Goal: Transaction & Acquisition: Subscribe to service/newsletter

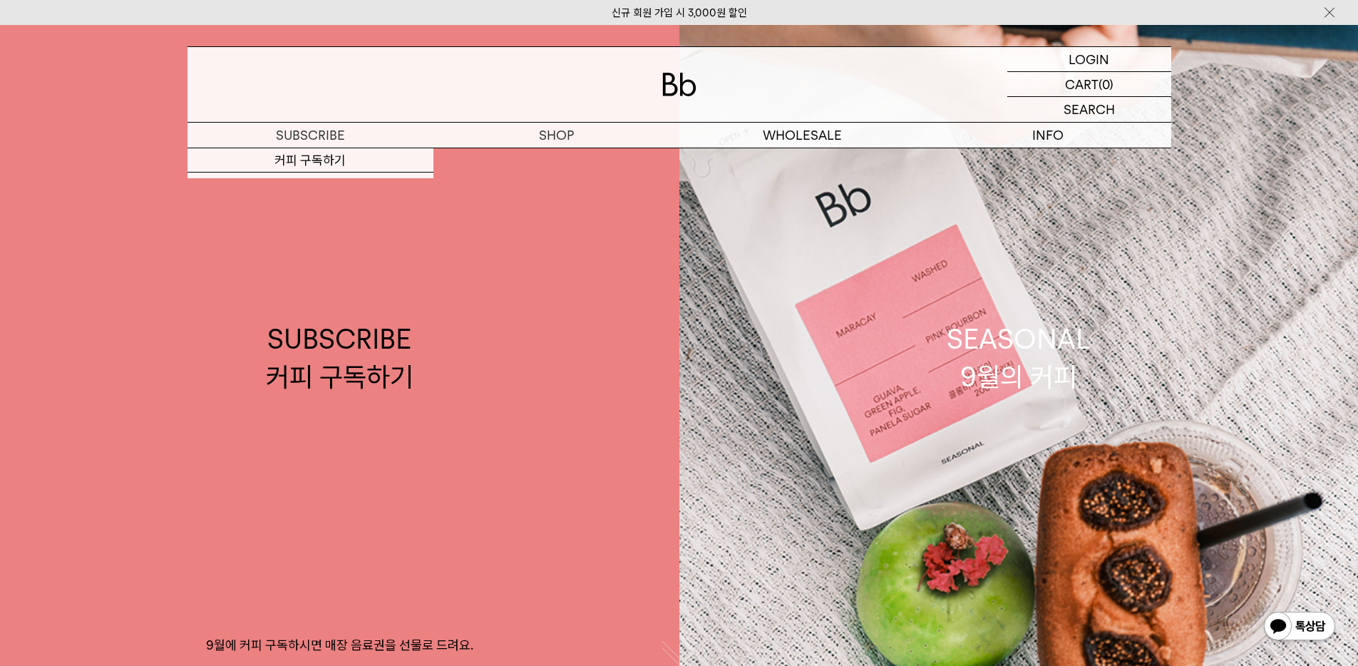
click at [309, 122] on div "LOGIN 로그인 LOGIN 로그인 CART 장바구니 (0) SEARCH 검색 검색폼 ** 추천상품 최근검색어 닫기" at bounding box center [679, 97] width 984 height 101
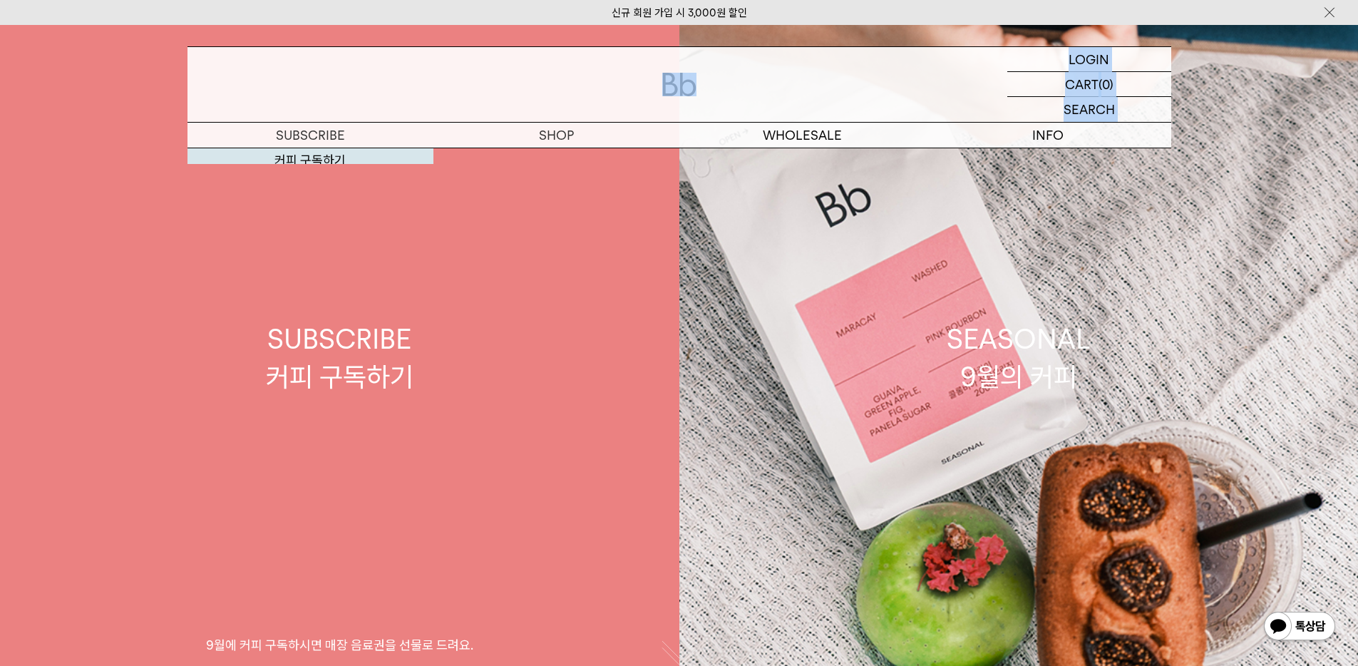
click at [303, 170] on link "SUBSCRIBE 커피 구독하기 9월에 커피 구독하시면 매장 음료권을 선물로 드려요." at bounding box center [339, 358] width 679 height 666
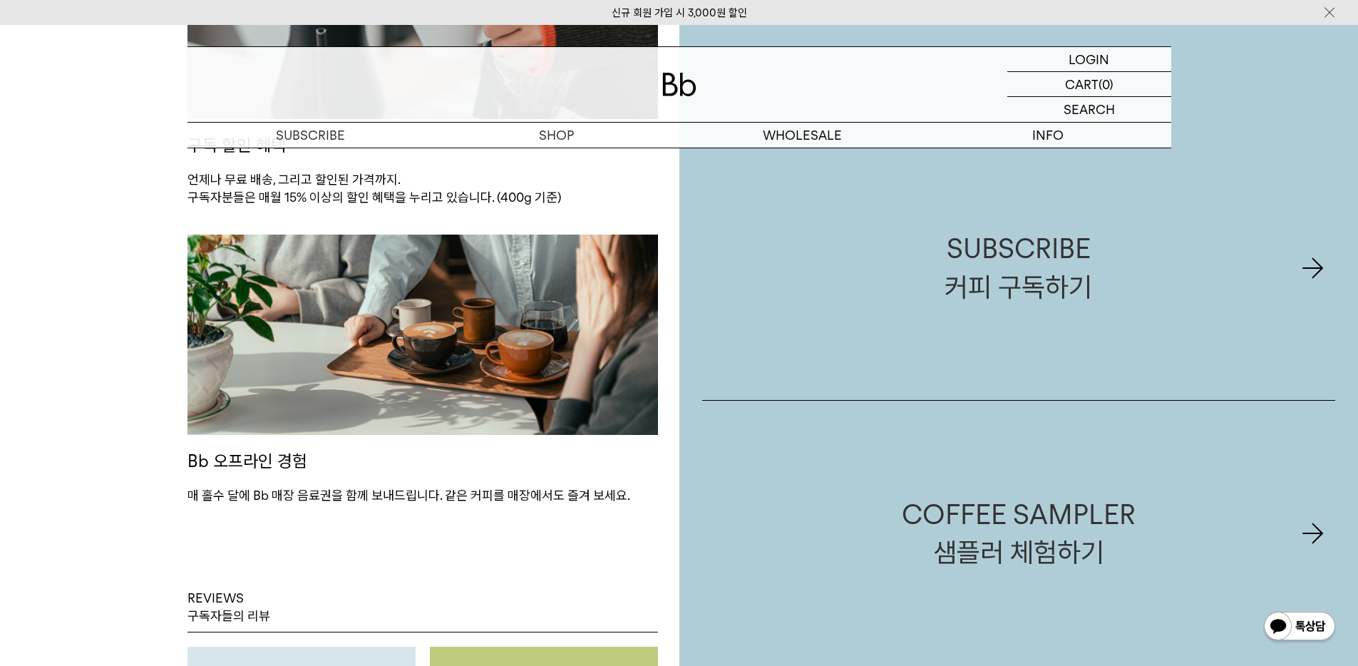
scroll to position [1813, 0]
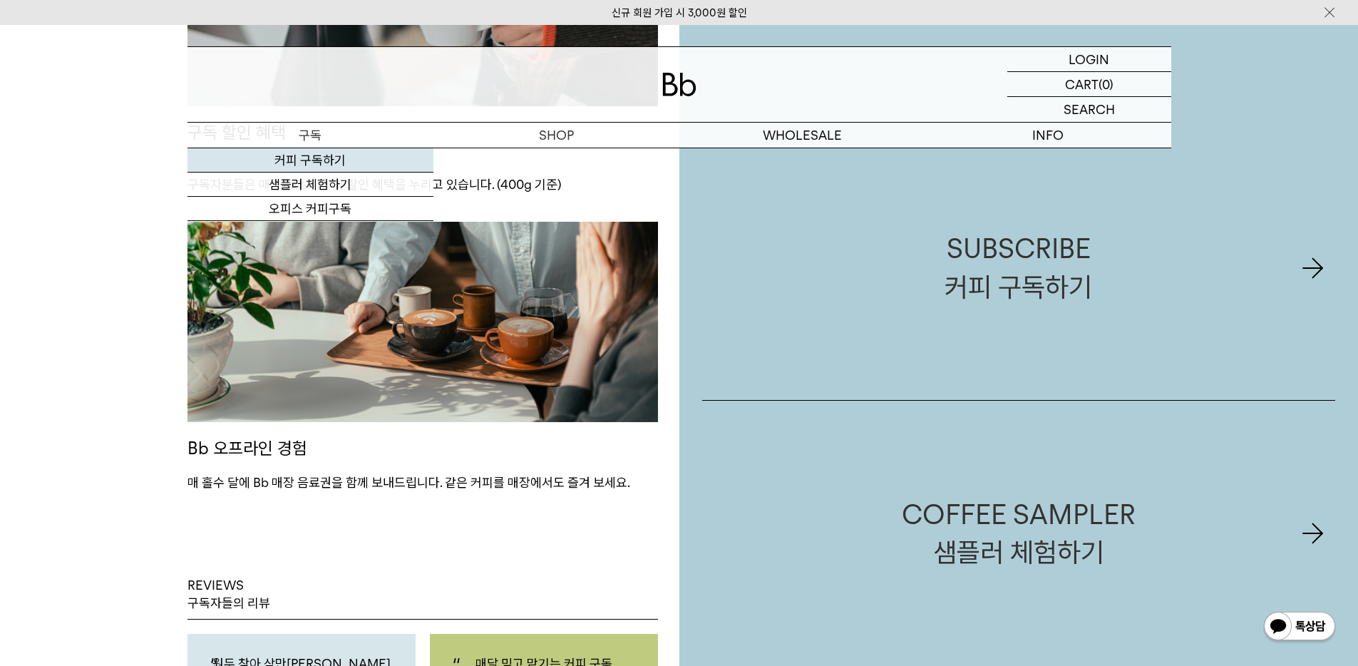
click at [322, 167] on link "커피 구독하기" at bounding box center [310, 160] width 246 height 24
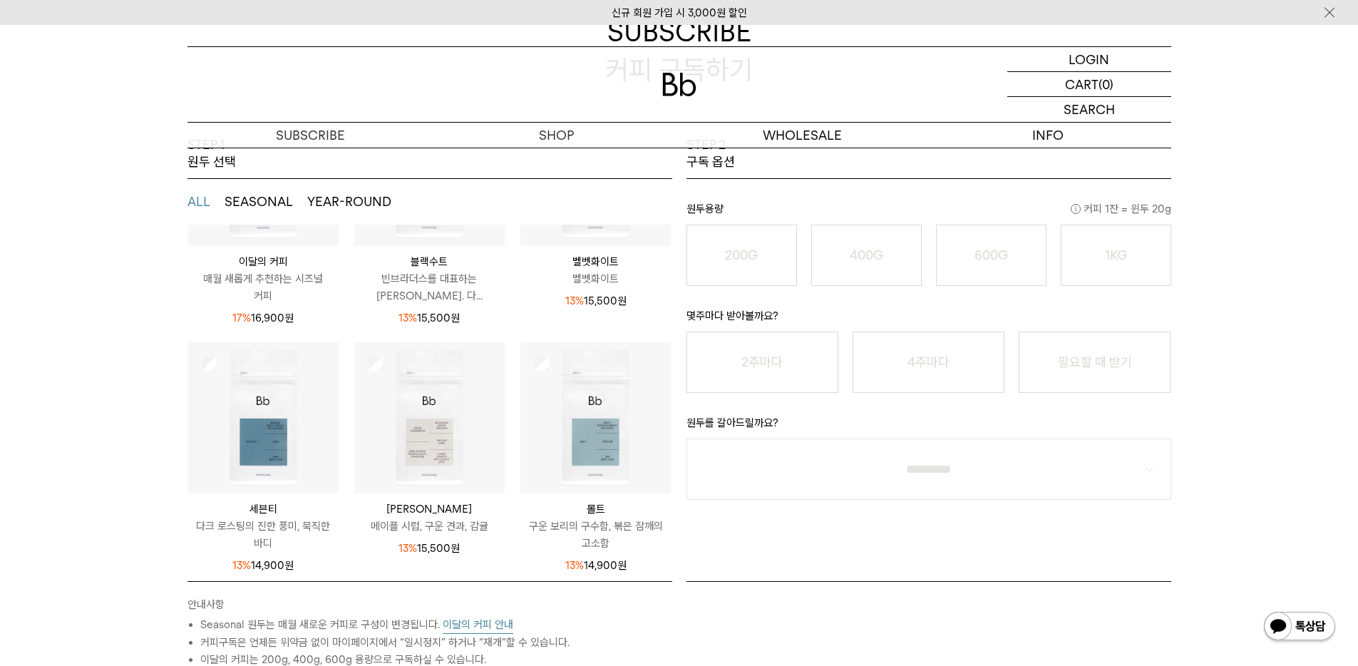
scroll to position [289, 0]
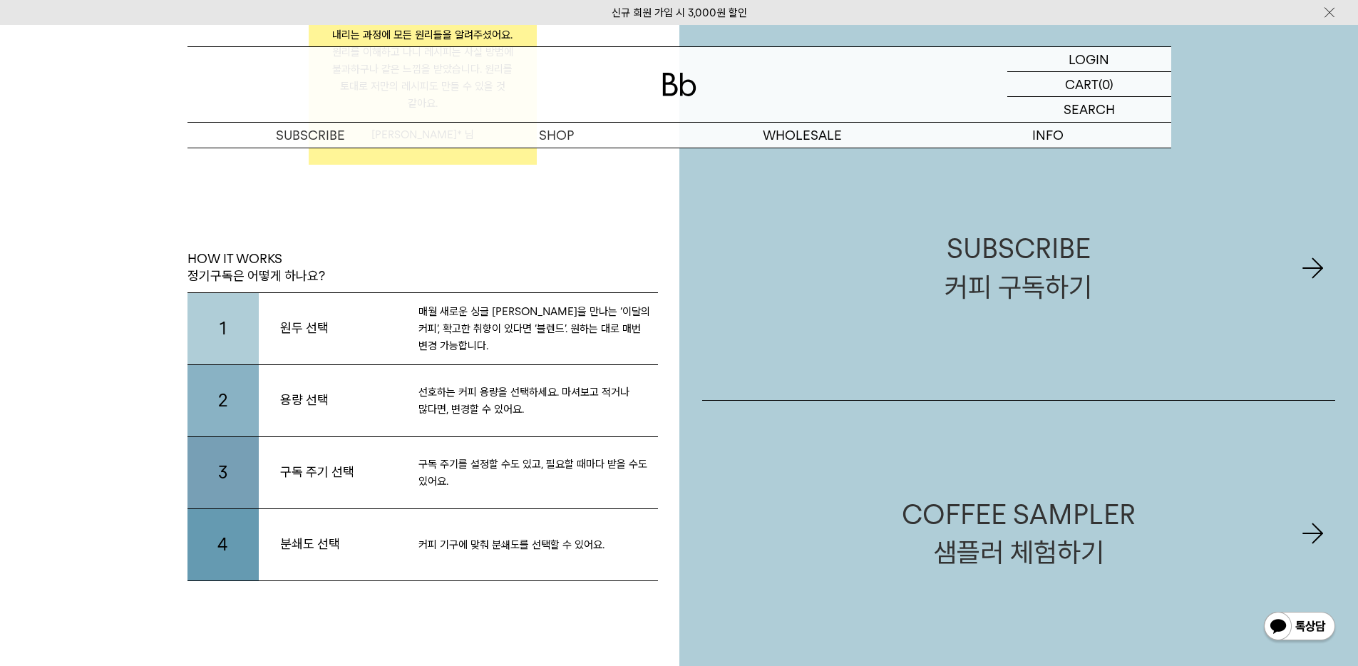
scroll to position [2830, 0]
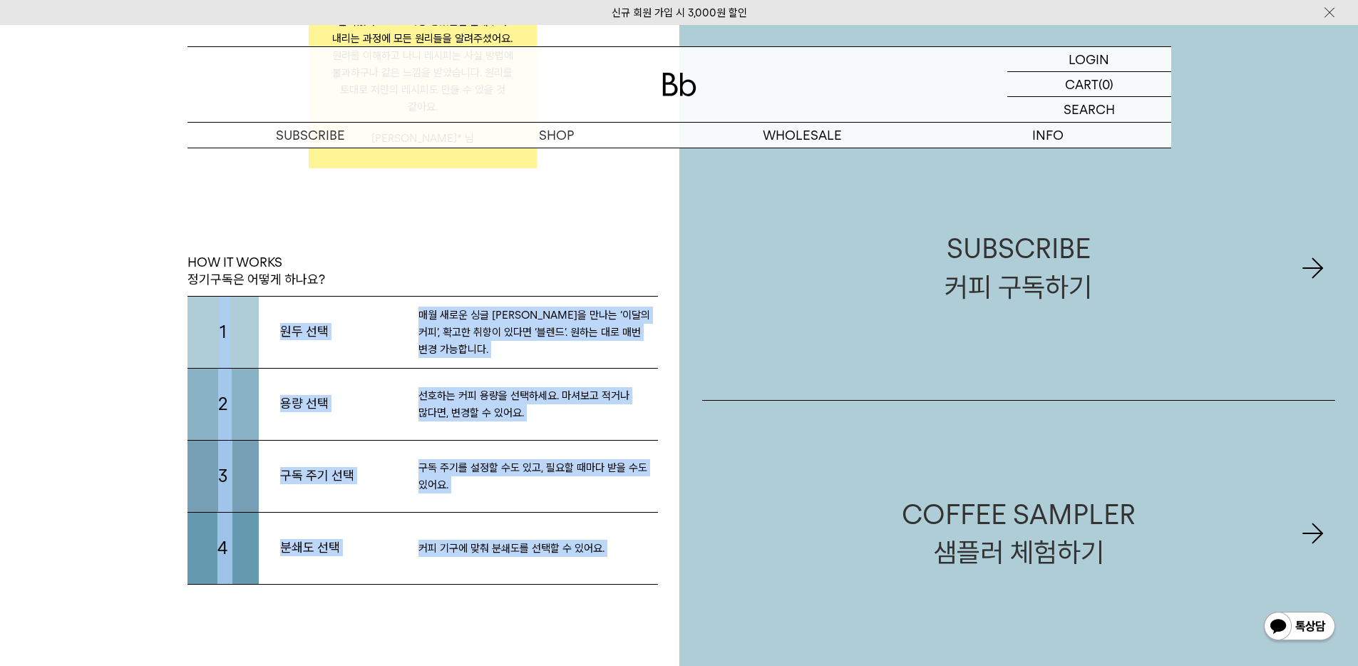
drag, startPoint x: 458, startPoint y: 288, endPoint x: 552, endPoint y: 588, distance: 314.5
drag, startPoint x: 597, startPoint y: 571, endPoint x: 197, endPoint y: 264, distance: 504.8
click at [197, 264] on div "HOW IT WORKS 정기구독은 어떻게 하나요? 1 원두 선택 매월 새로운 싱글 오리진을 만나는 ‘이달의 커피’, 확고한 취향이 있다면 ‘블…" at bounding box center [422, 376] width 470 height 416
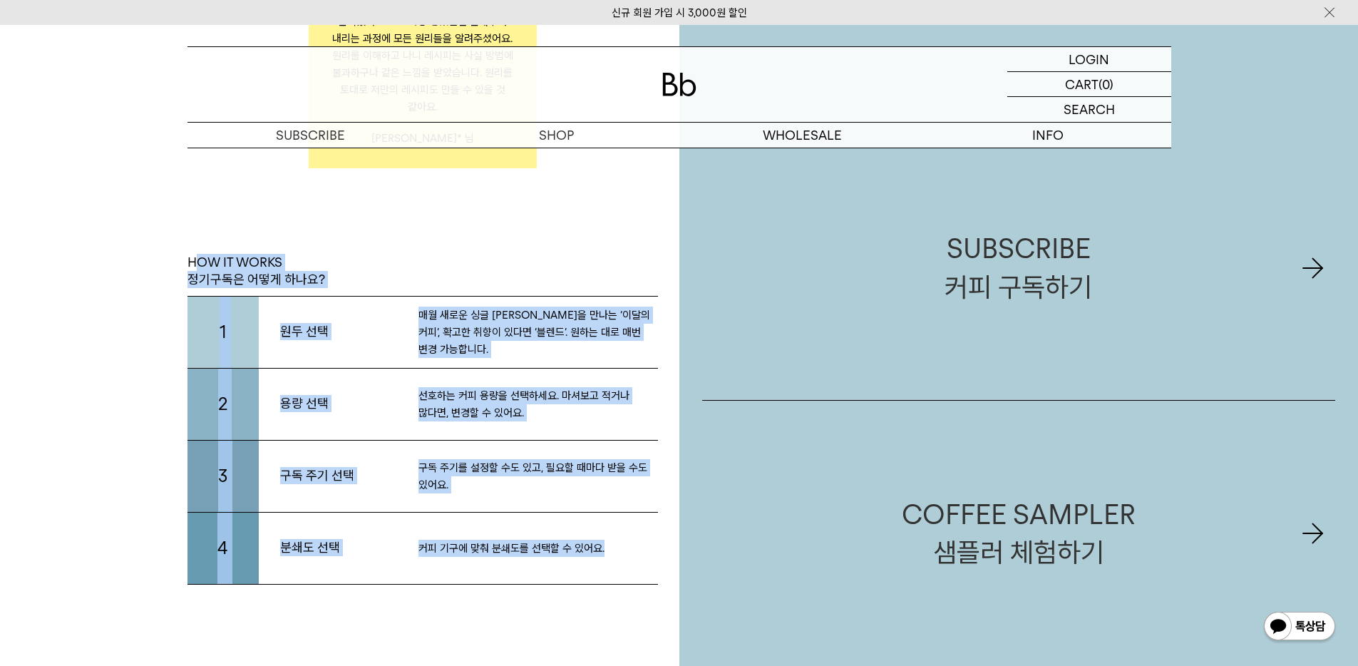
click at [197, 264] on p "HOW IT WORKS 정기구독은 어떻게 하나요?" at bounding box center [256, 271] width 138 height 35
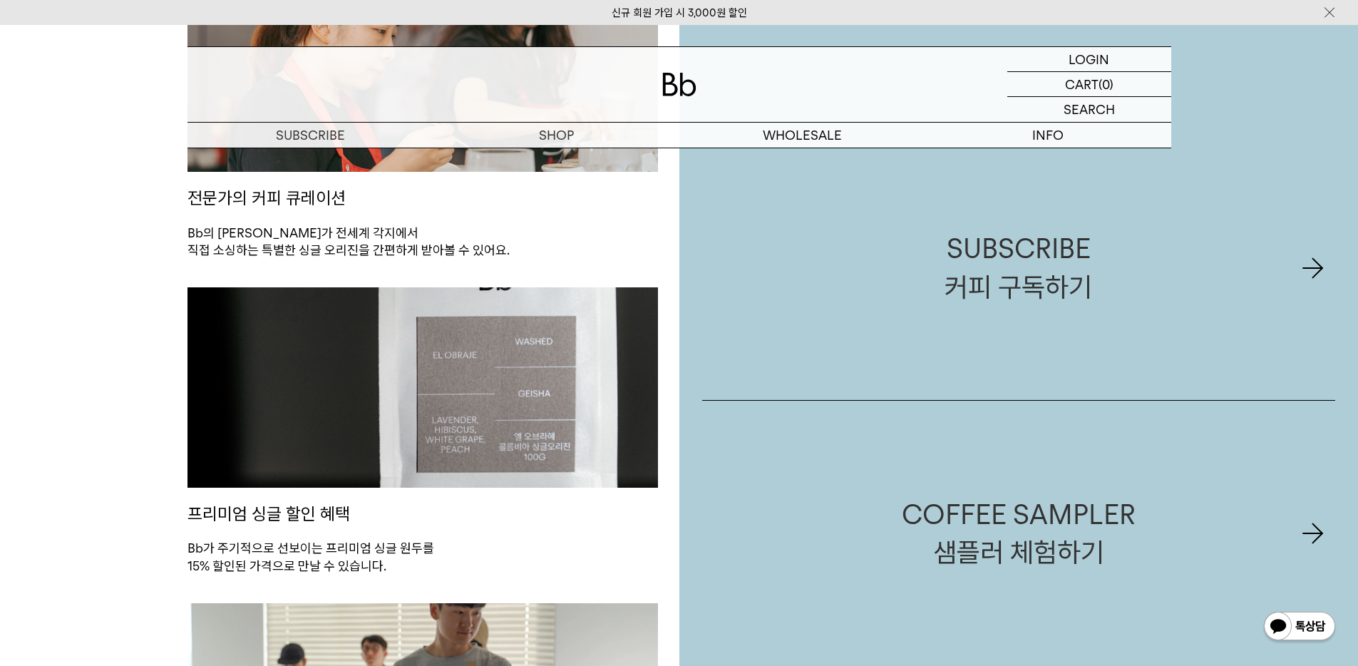
scroll to position [506, 0]
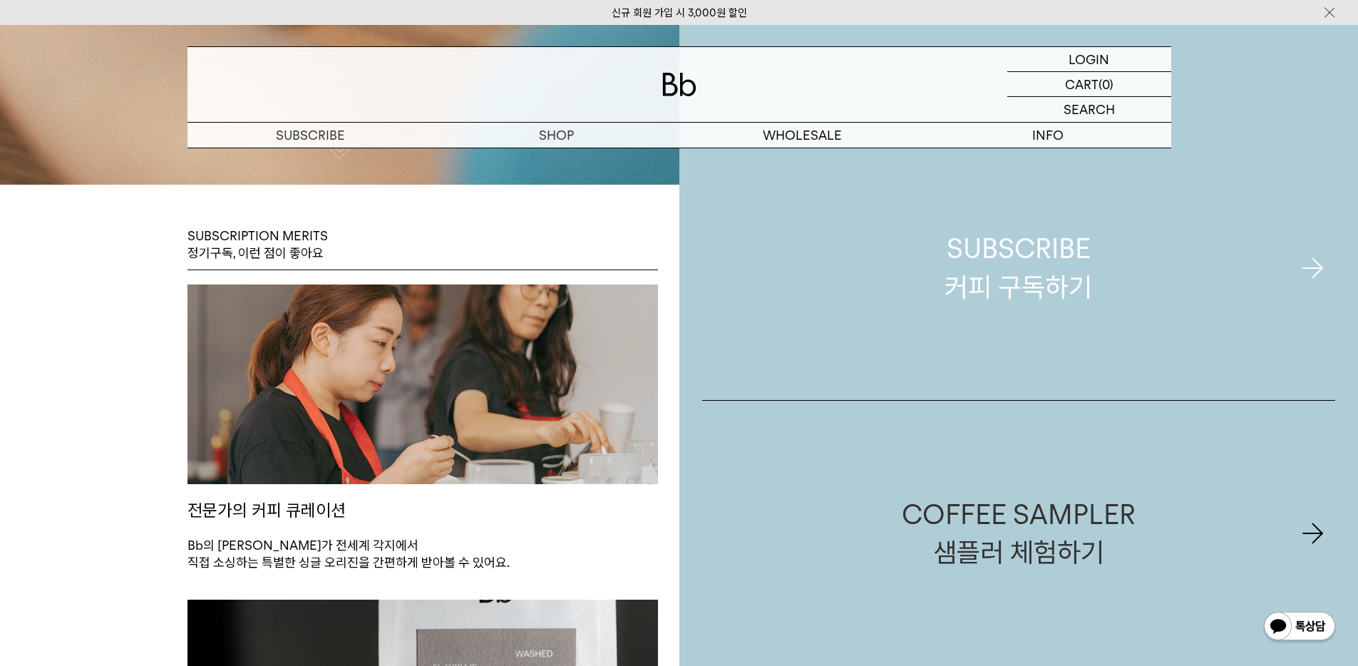
click at [1030, 293] on div "SUBSCRIBE 커피 구독하기" at bounding box center [1018, 268] width 148 height 76
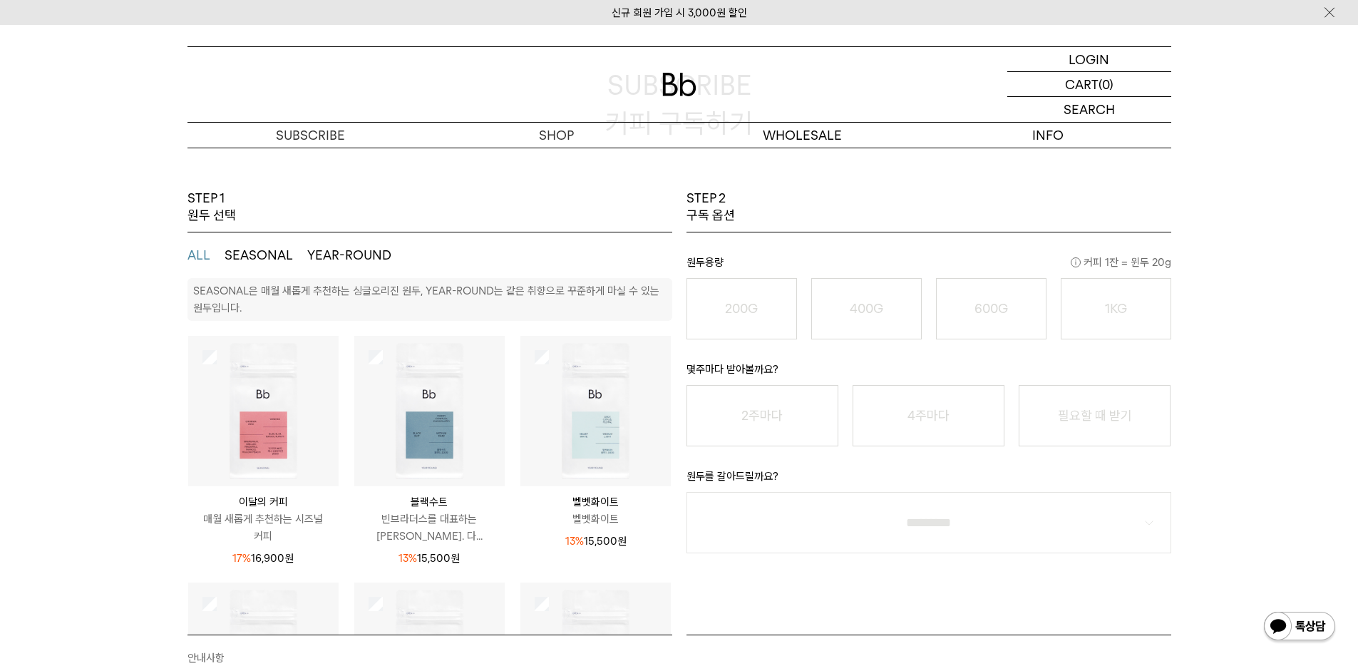
click at [258, 399] on img at bounding box center [263, 411] width 150 height 150
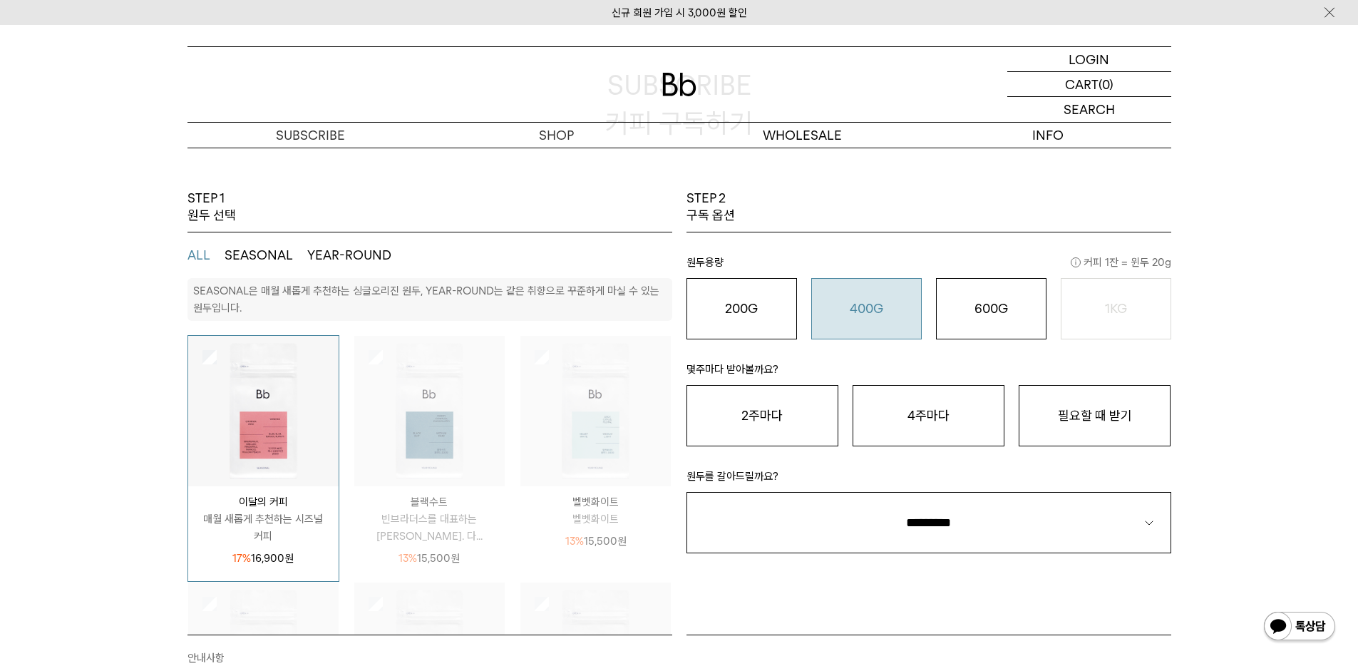
click at [822, 314] on div "400G 31,000 원" at bounding box center [866, 308] width 95 height 17
click at [227, 374] on img at bounding box center [263, 411] width 150 height 150
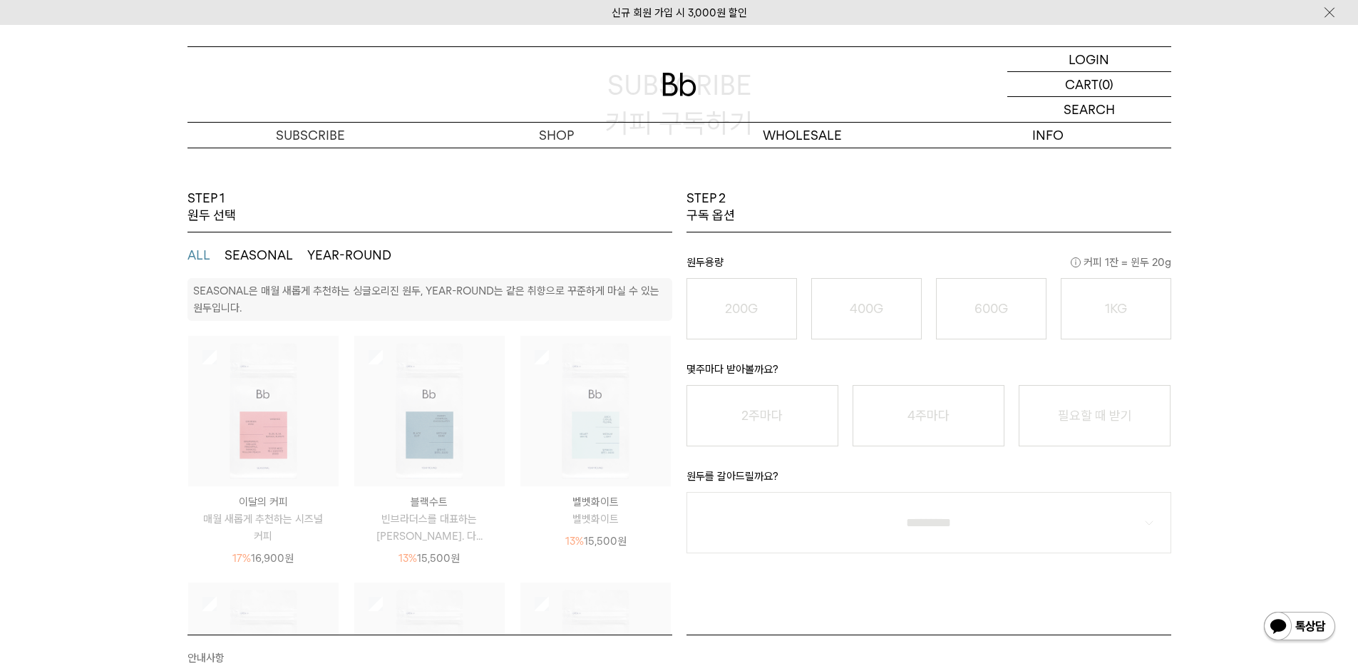
click at [365, 391] on img at bounding box center [429, 411] width 150 height 150
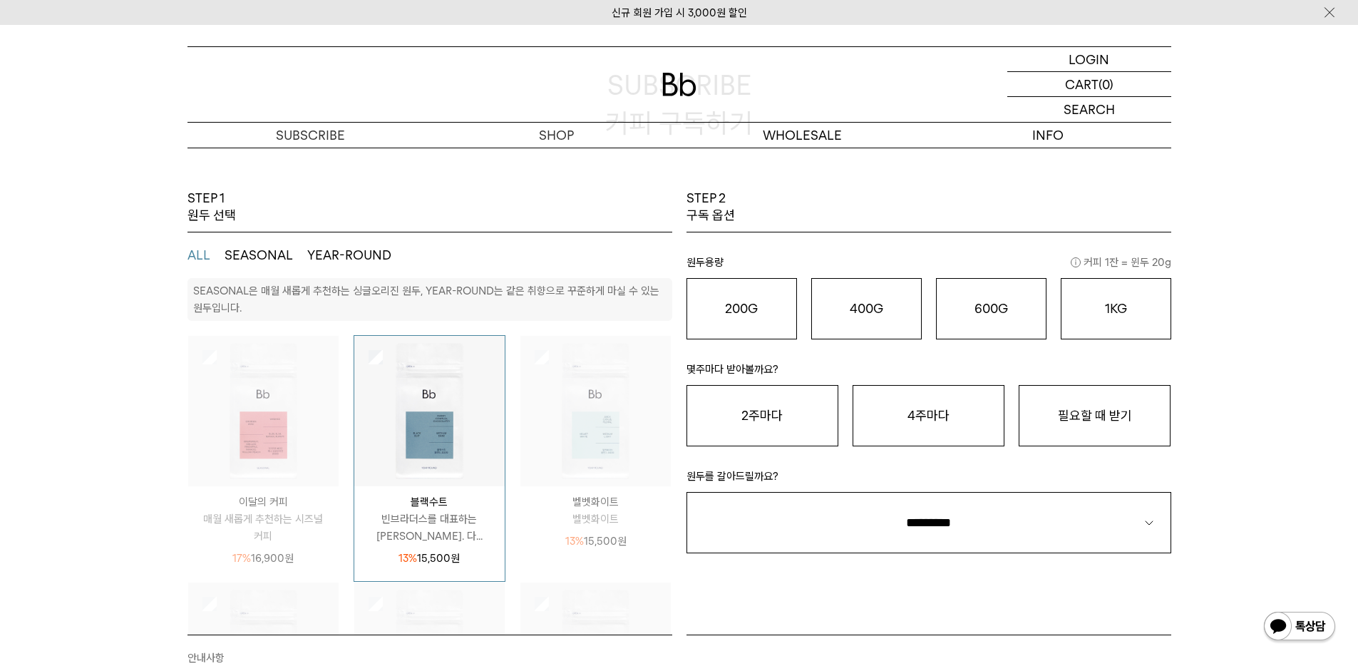
click at [227, 404] on img at bounding box center [263, 411] width 150 height 150
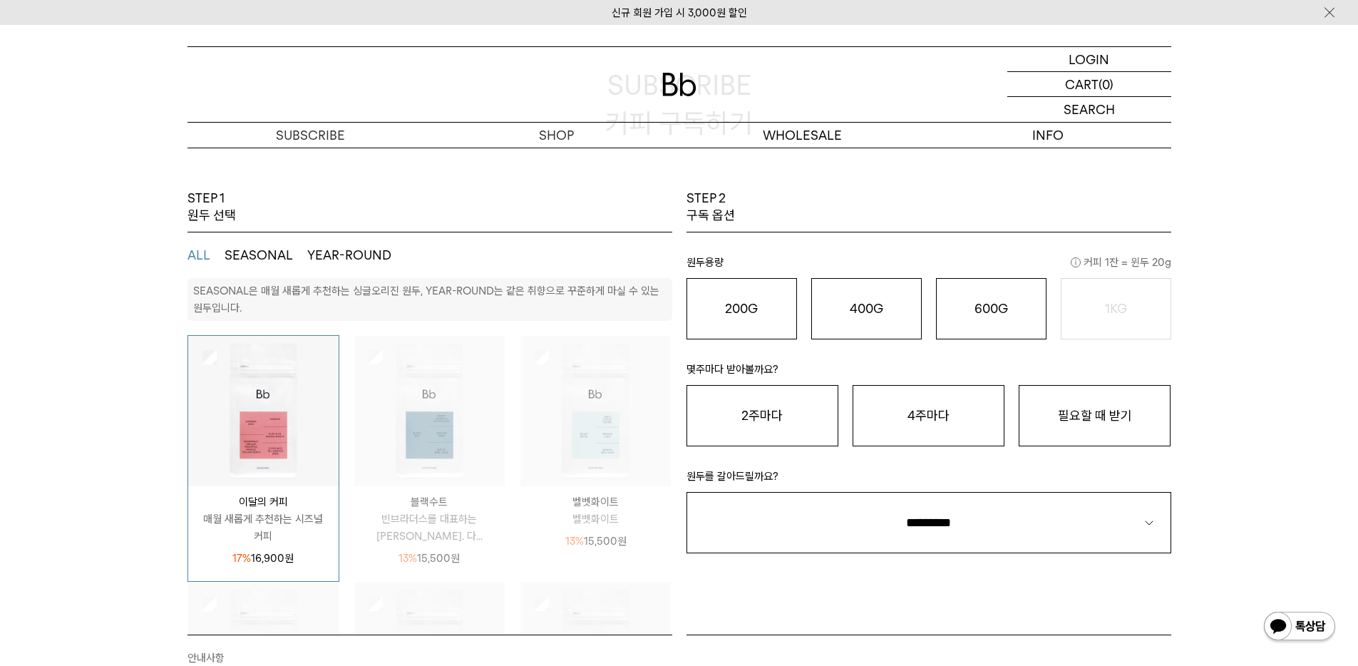
click at [577, 423] on img at bounding box center [595, 411] width 150 height 150
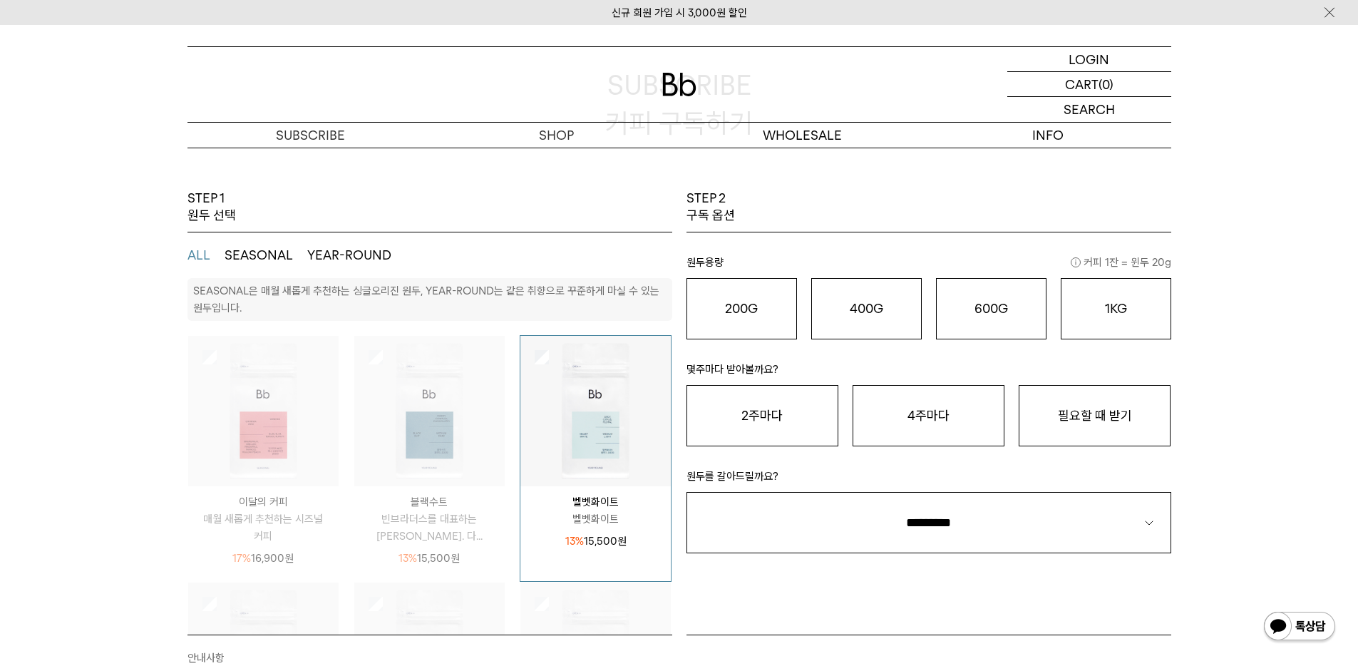
click at [254, 433] on img at bounding box center [263, 411] width 150 height 150
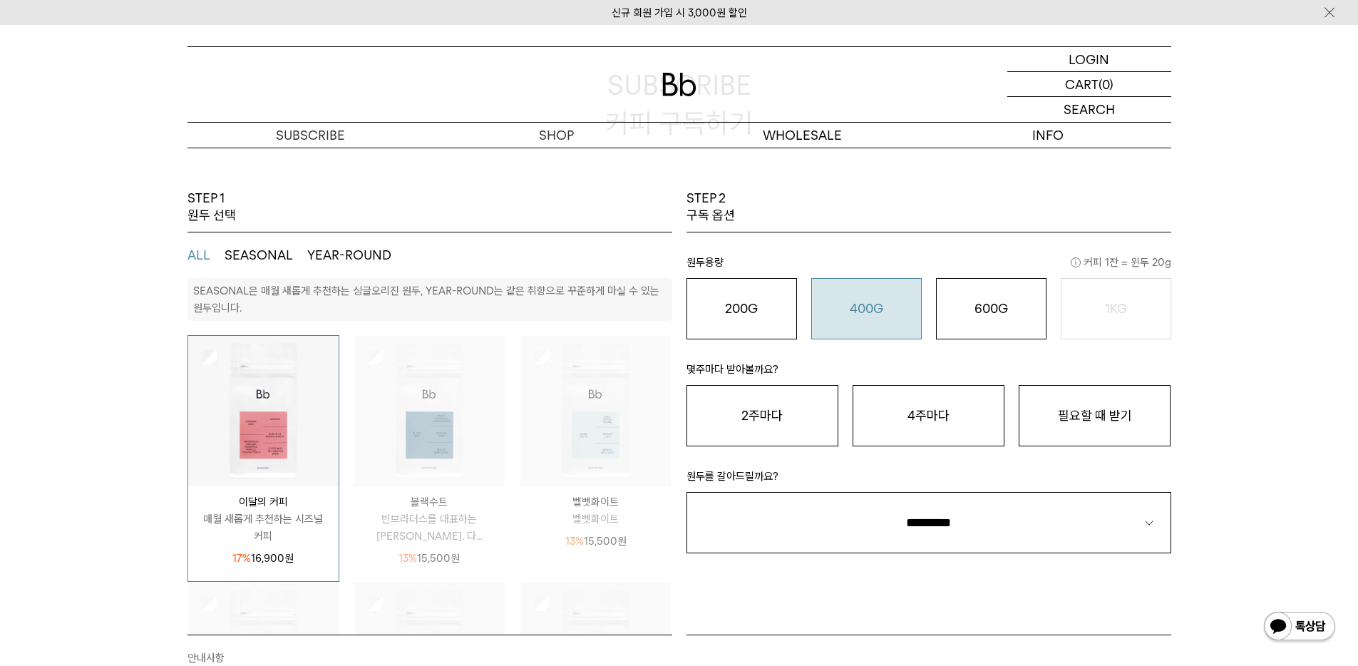
click at [891, 297] on button "400G 31,000 원" at bounding box center [866, 308] width 110 height 61
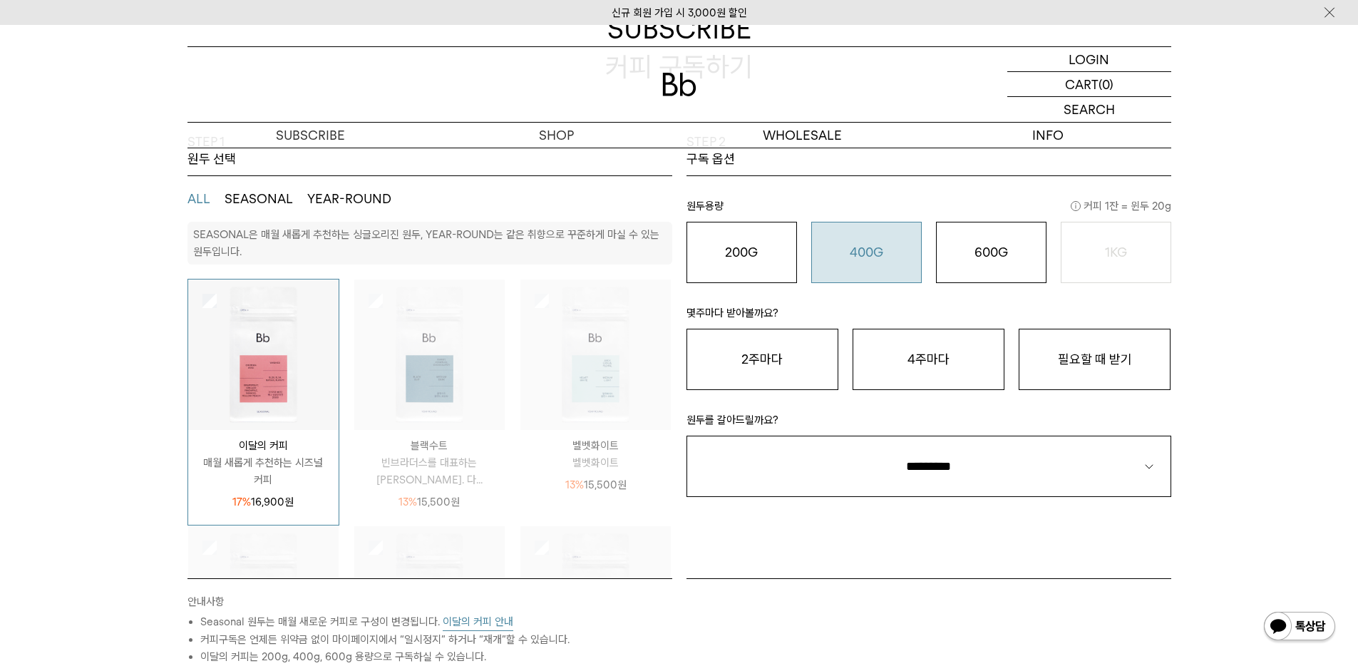
scroll to position [220, 0]
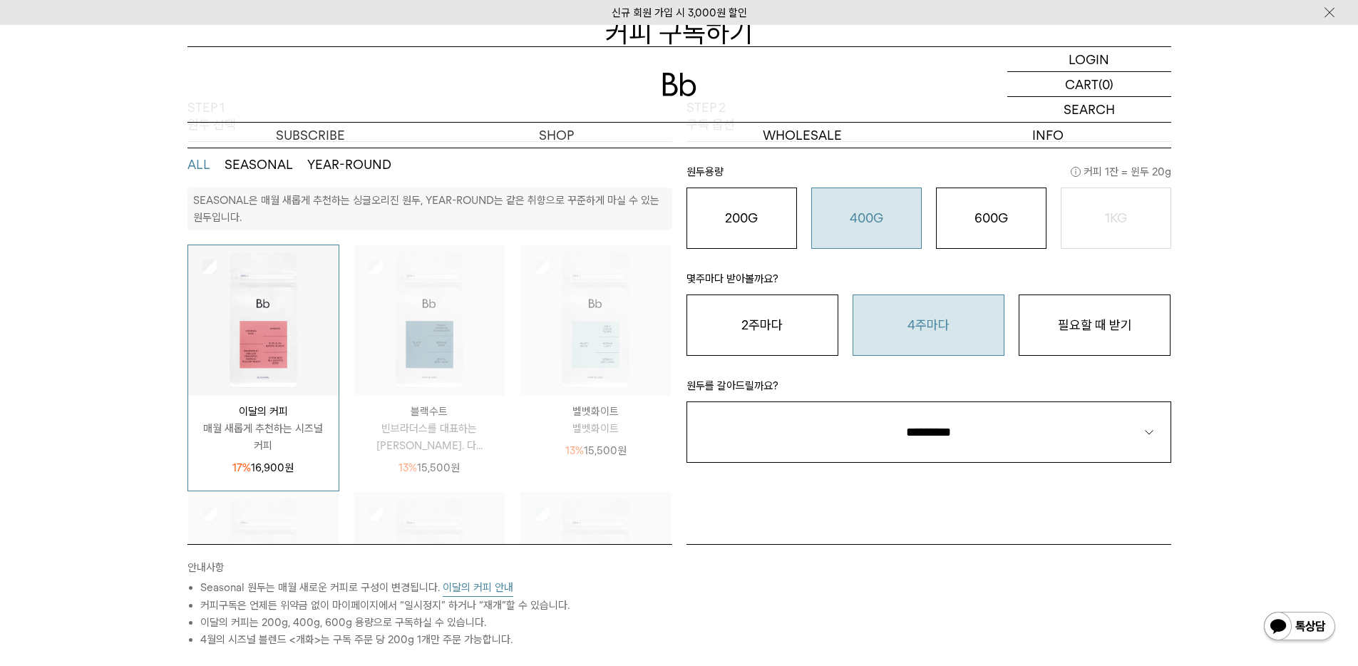
click at [890, 321] on button "4주마다" at bounding box center [929, 324] width 152 height 61
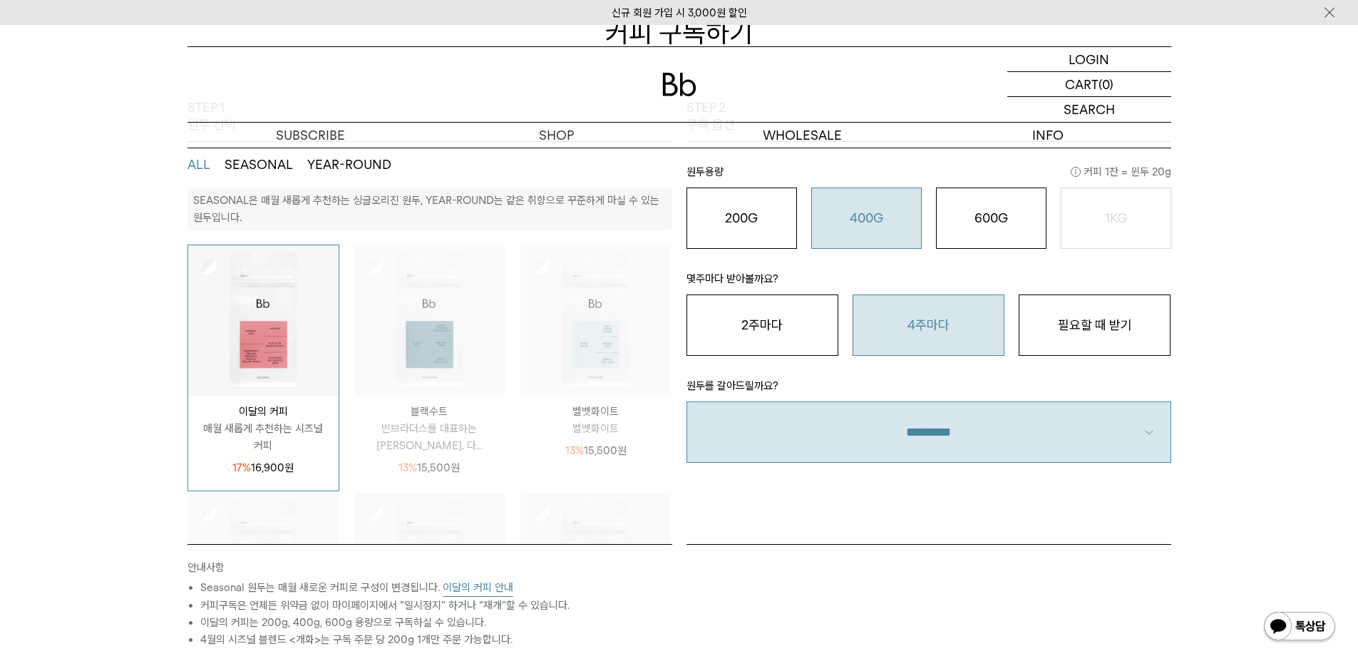
click at [895, 412] on select "**********" at bounding box center [928, 431] width 485 height 61
select select "**"
click at [686, 401] on select "**********" at bounding box center [928, 431] width 485 height 61
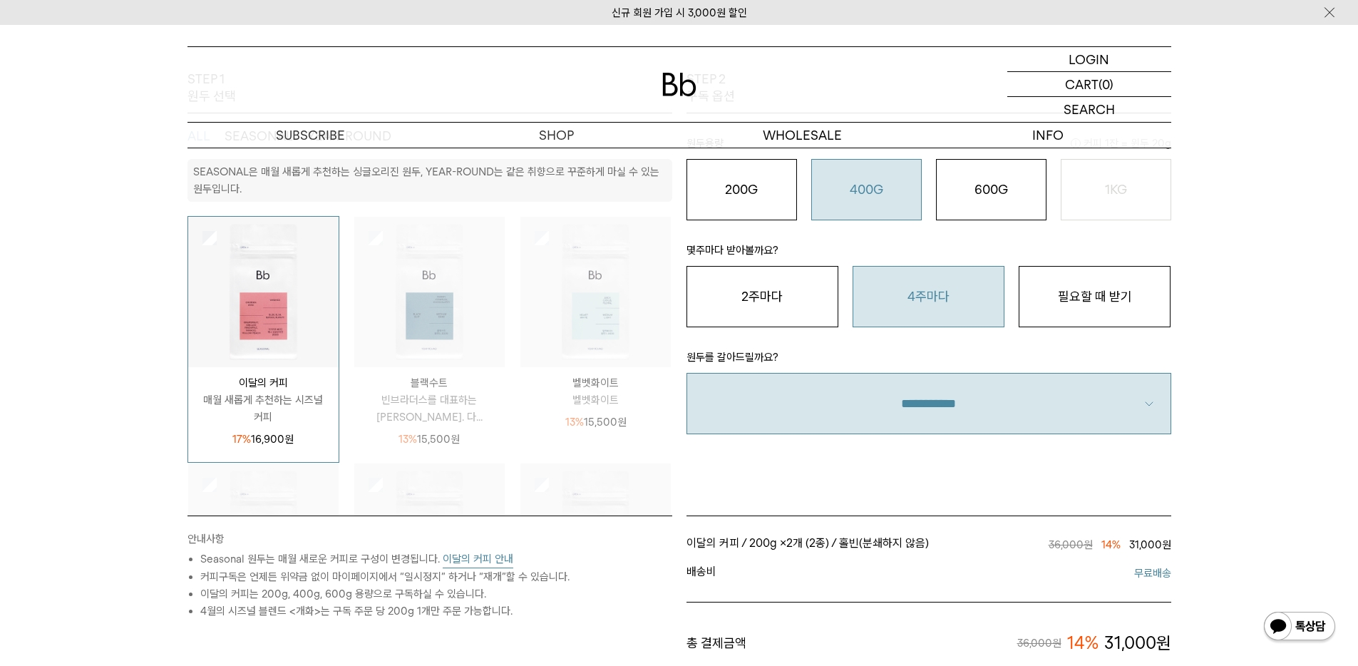
scroll to position [463, 0]
